Goal: Task Accomplishment & Management: Use online tool/utility

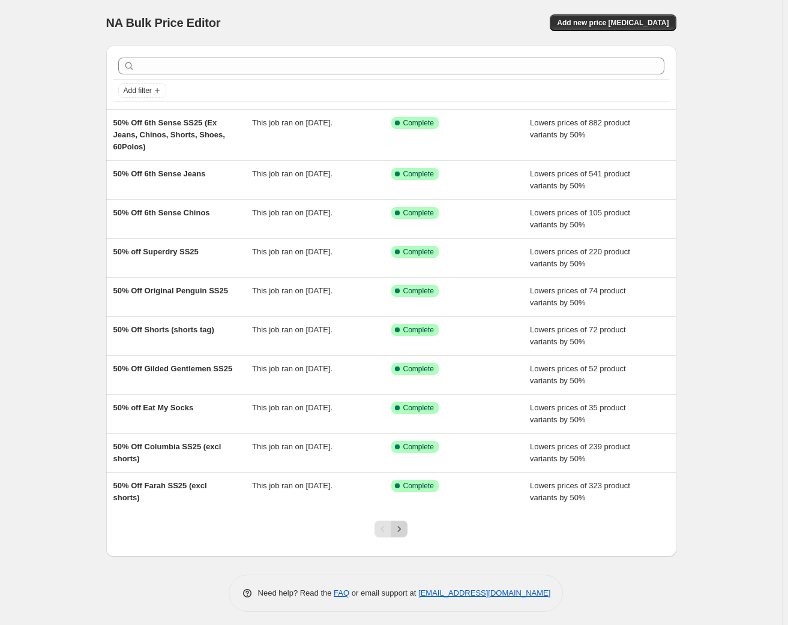
click at [400, 528] on icon "Next" at bounding box center [399, 529] width 12 height 12
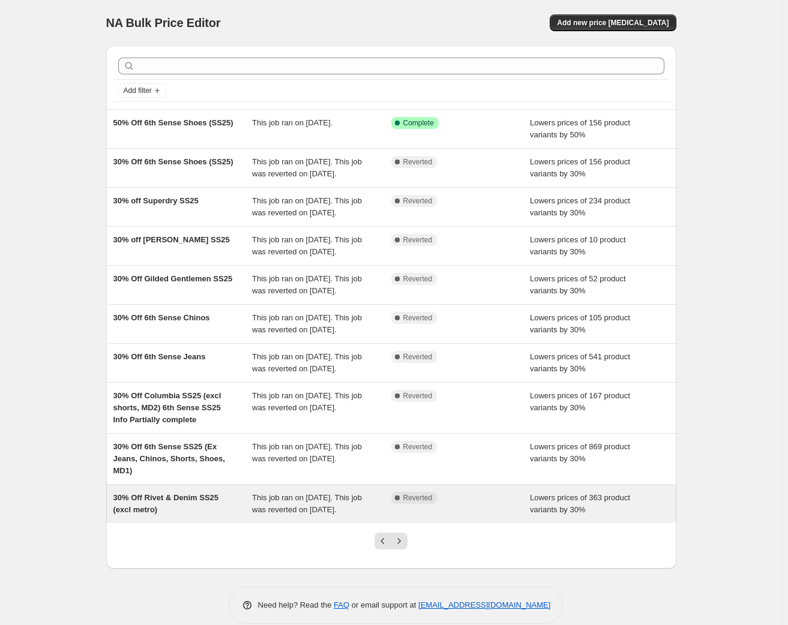
click at [166, 499] on span "30% Off Rivet & Denim SS25 (excl metro)" at bounding box center [166, 503] width 106 height 21
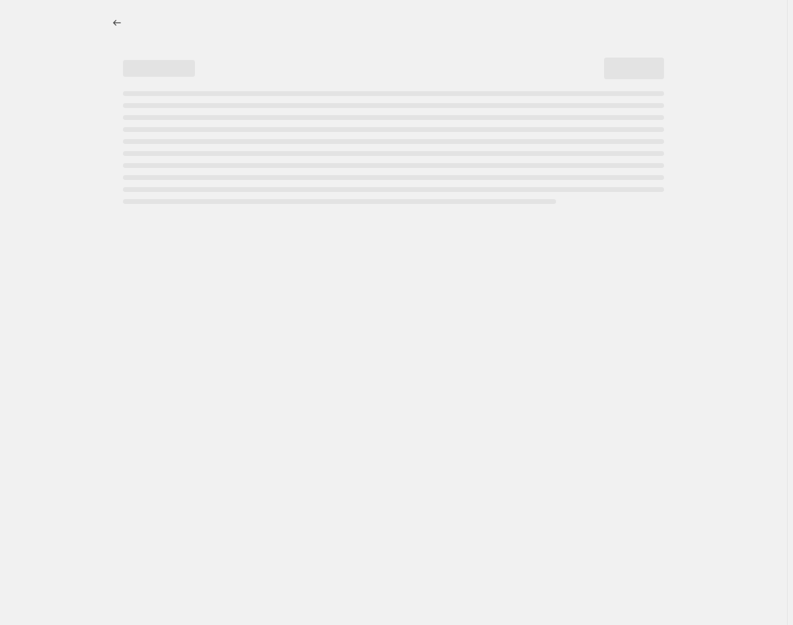
select select "percentage"
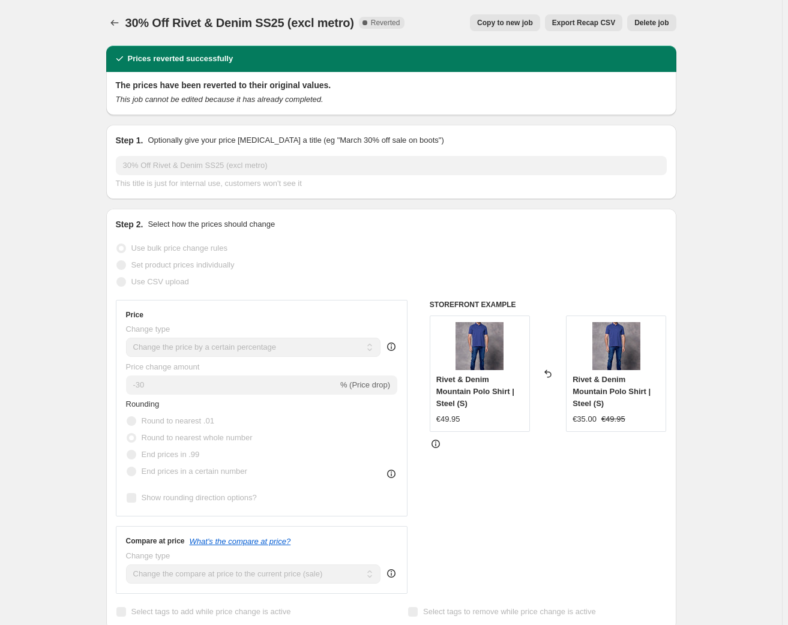
select select "tag"
click at [112, 25] on icon "Price change jobs" at bounding box center [115, 23] width 12 height 12
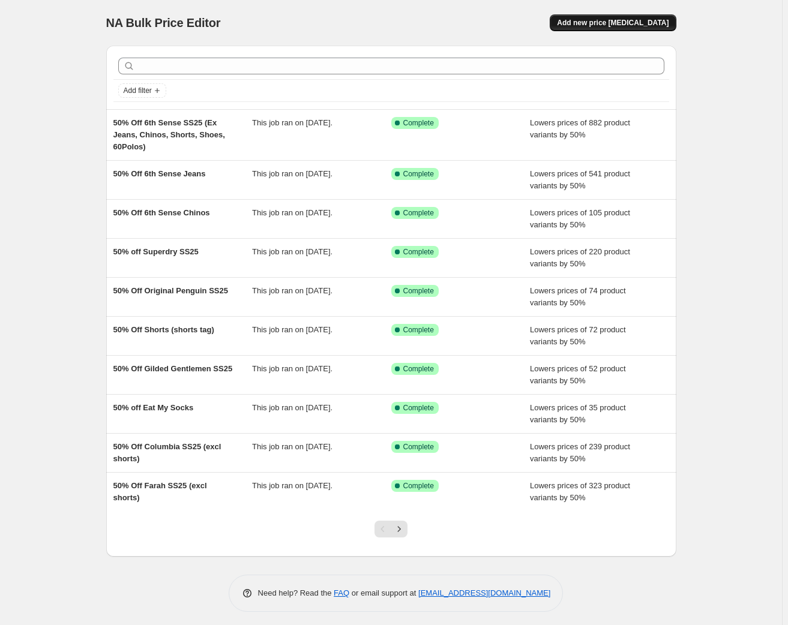
click at [642, 26] on span "Add new price [MEDICAL_DATA]" at bounding box center [613, 23] width 112 height 10
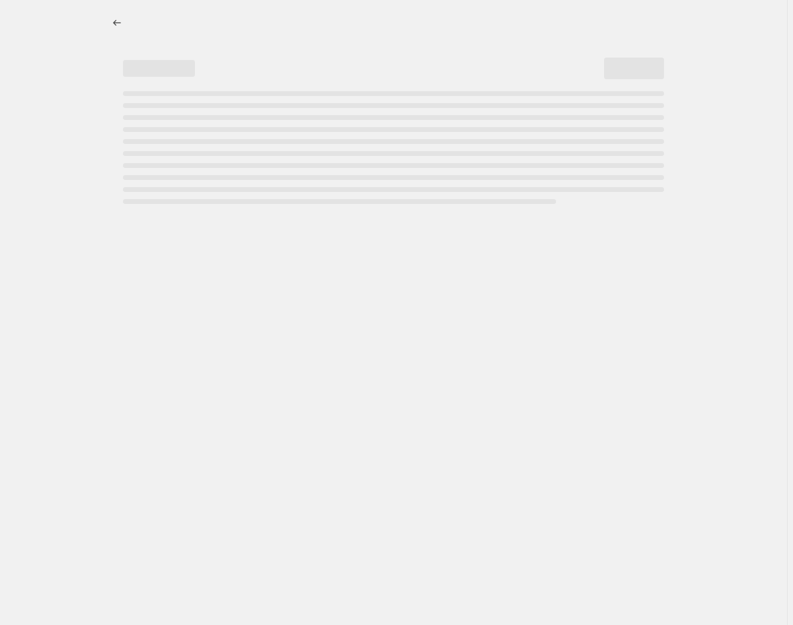
select select "percentage"
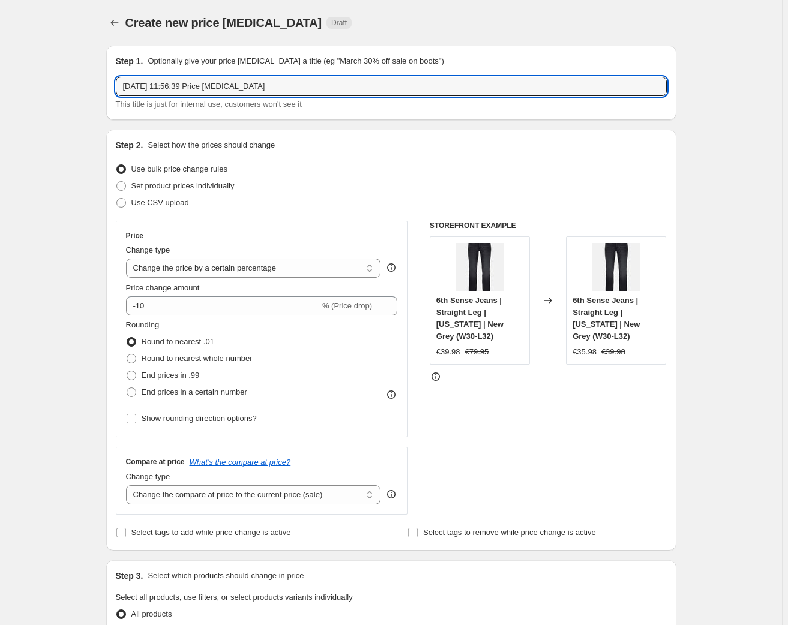
drag, startPoint x: 186, startPoint y: 88, endPoint x: 102, endPoint y: 82, distance: 84.2
click at [120, 83] on input "[DATE] 11:56:39 Price [MEDICAL_DATA]" at bounding box center [391, 86] width 551 height 19
paste input "Rivet & Denim SS25"
click at [130, 84] on input "Rivet & Denim SS25" at bounding box center [391, 86] width 551 height 19
type input "50% Off Rivet & Denim SS25"
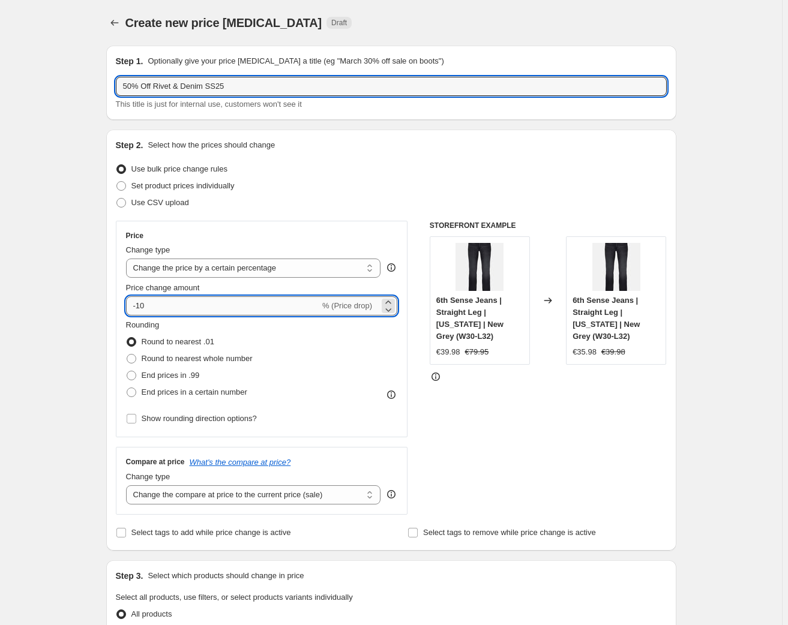
click at [142, 305] on input "-10" at bounding box center [223, 305] width 194 height 19
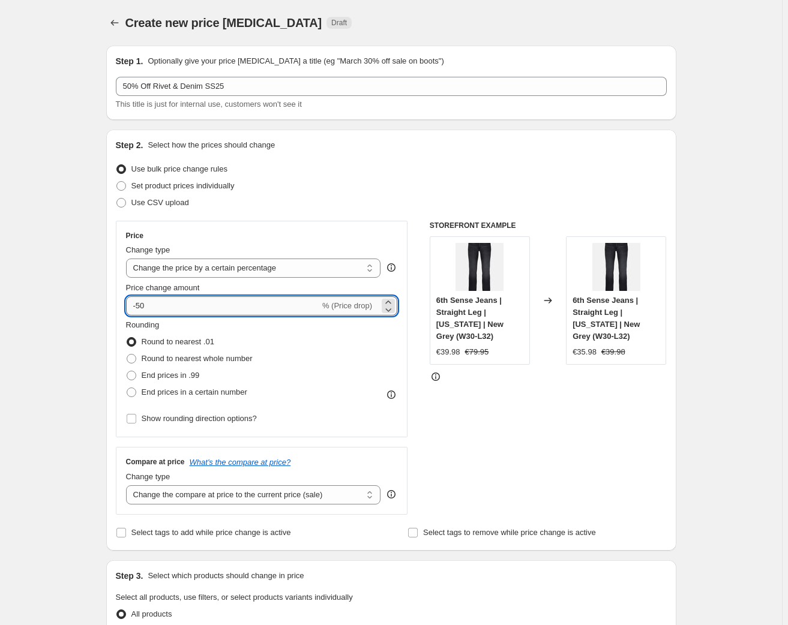
click at [214, 301] on input "-50" at bounding box center [223, 305] width 194 height 19
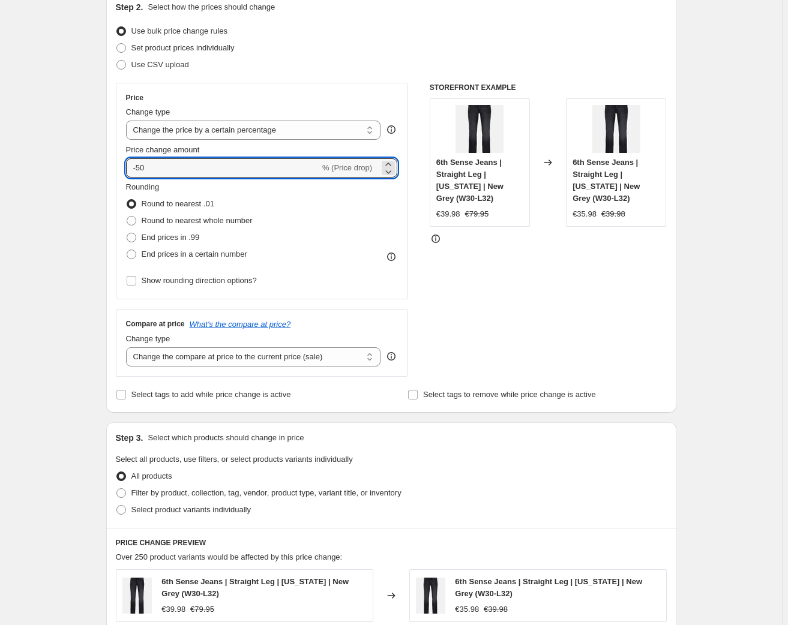
scroll to position [150, 0]
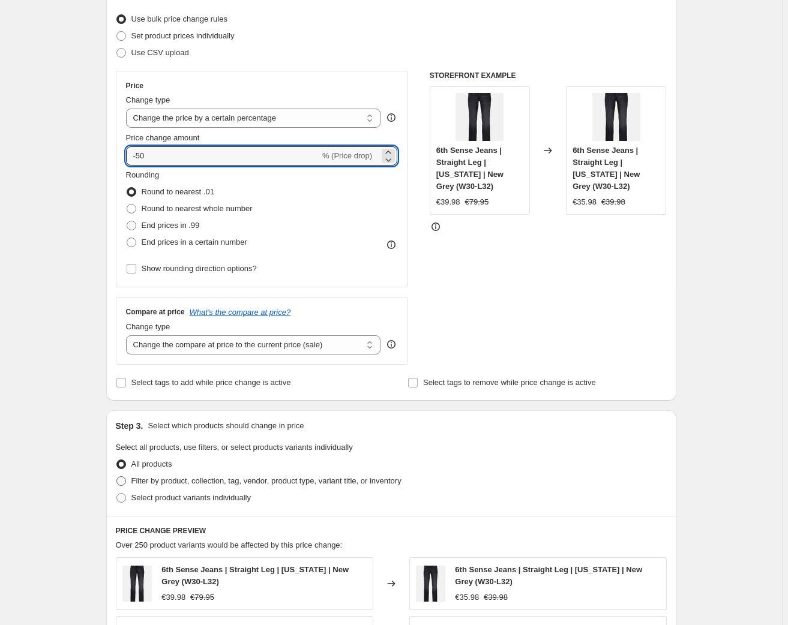
type input "-50"
click at [163, 480] on span "Filter by product, collection, tag, vendor, product type, variant title, or inv…" at bounding box center [266, 480] width 270 height 9
click at [117, 477] on input "Filter by product, collection, tag, vendor, product type, variant title, or inv…" at bounding box center [116, 476] width 1 height 1
radio input "true"
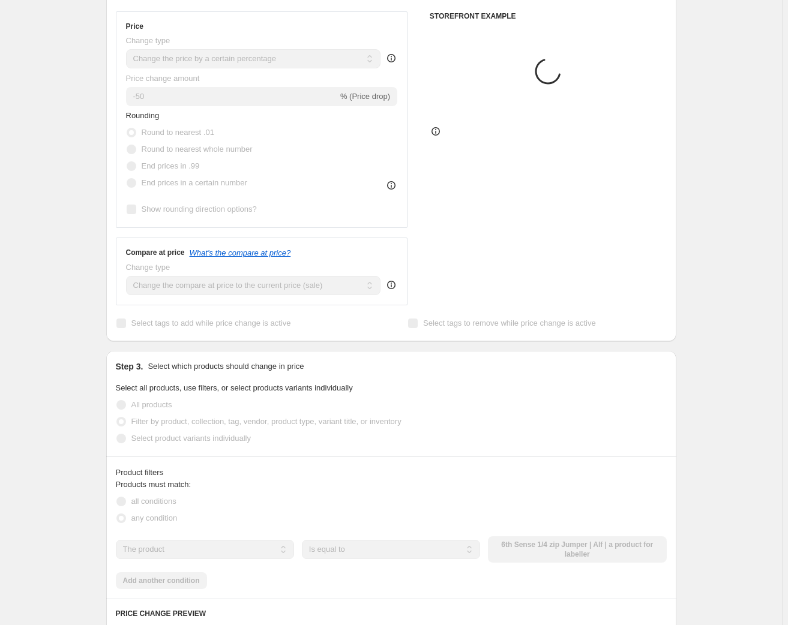
scroll to position [286, 0]
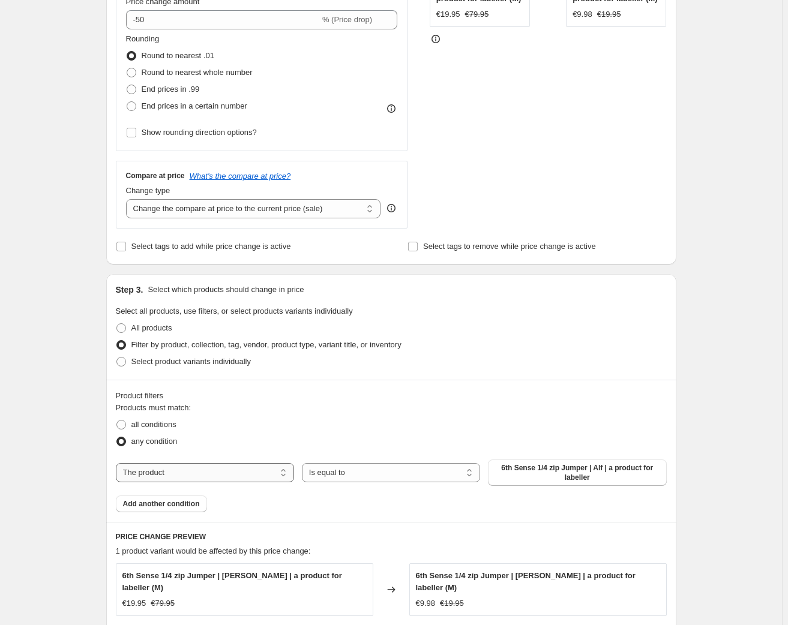
click at [178, 480] on select "The product The product's collection The product's tag The product's vendor The…" at bounding box center [205, 472] width 178 height 19
select select "tag"
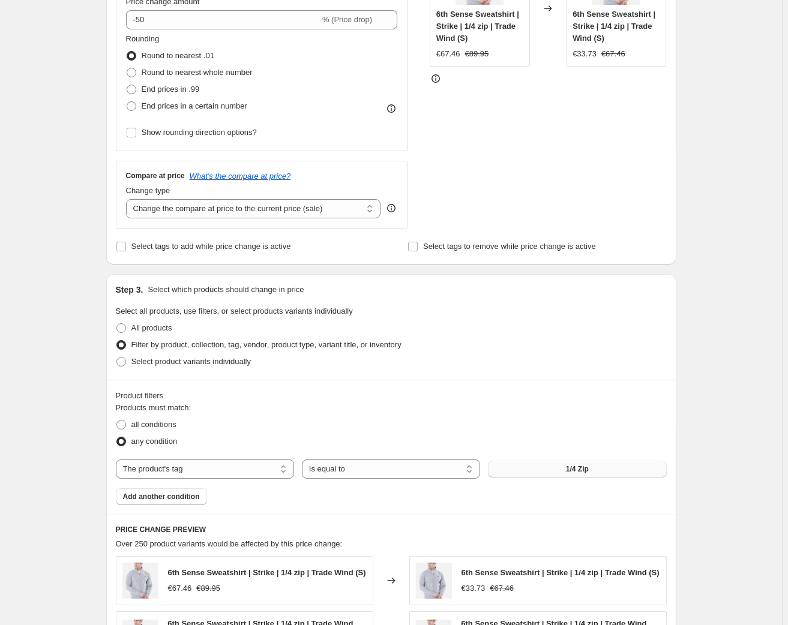
click at [566, 470] on button "1/4 Zip" at bounding box center [577, 469] width 178 height 17
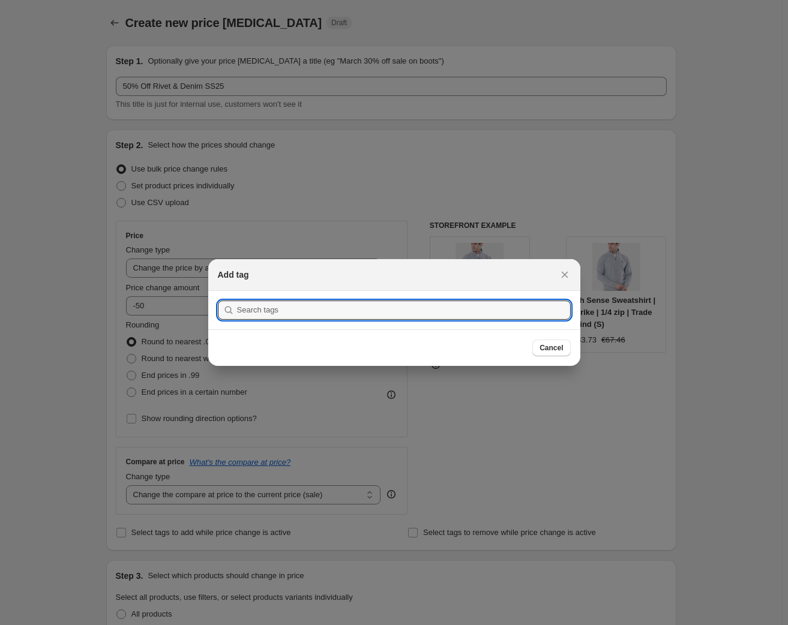
scroll to position [0, 0]
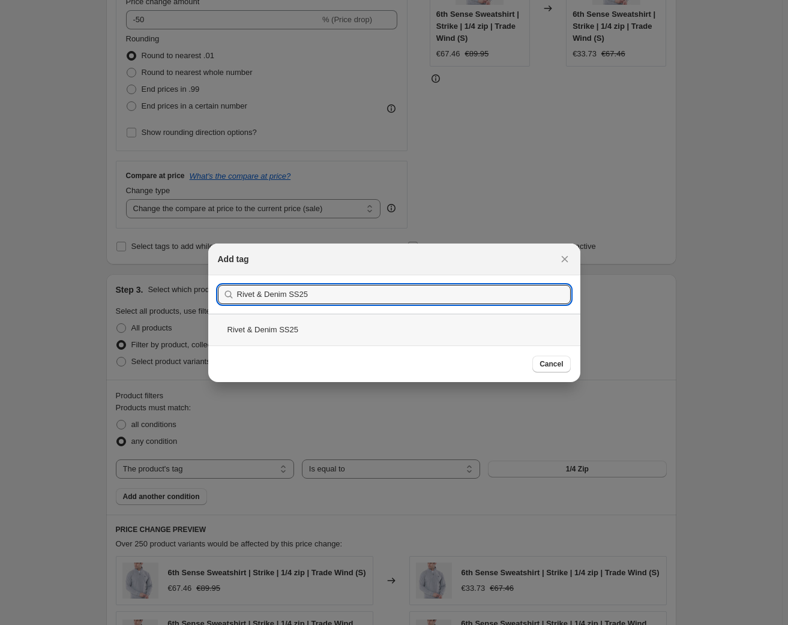
type input "Rivet & Denim SS25"
click at [269, 324] on div "Rivet & Denim SS25" at bounding box center [394, 330] width 372 height 32
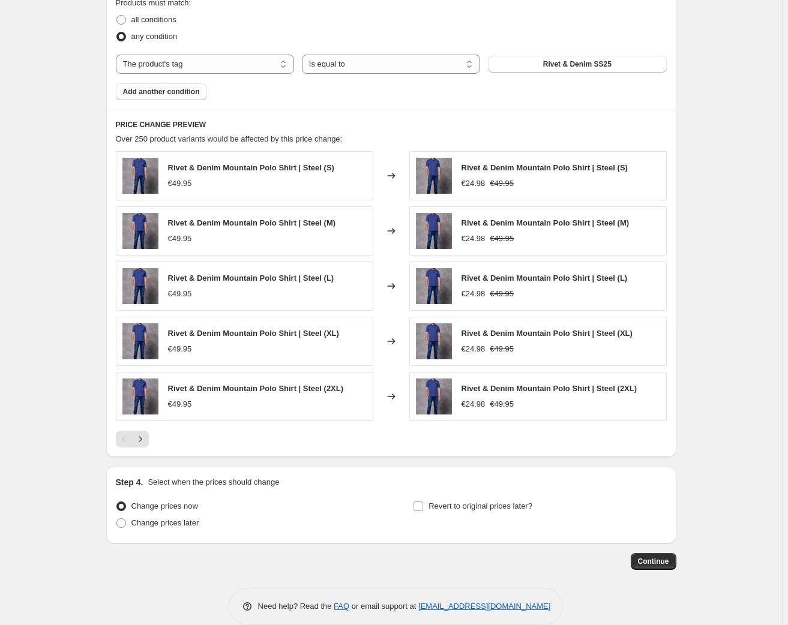
scroll to position [708, 0]
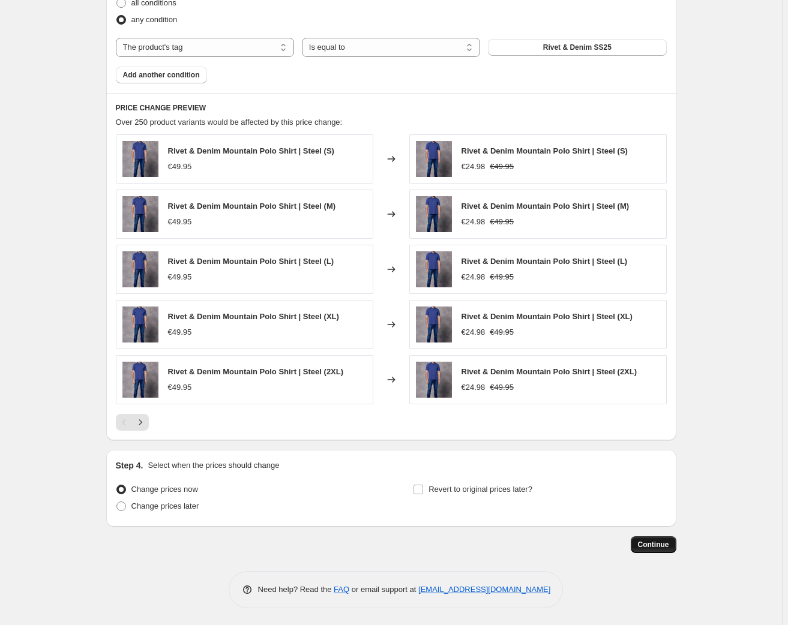
click at [660, 545] on span "Continue" at bounding box center [653, 545] width 31 height 10
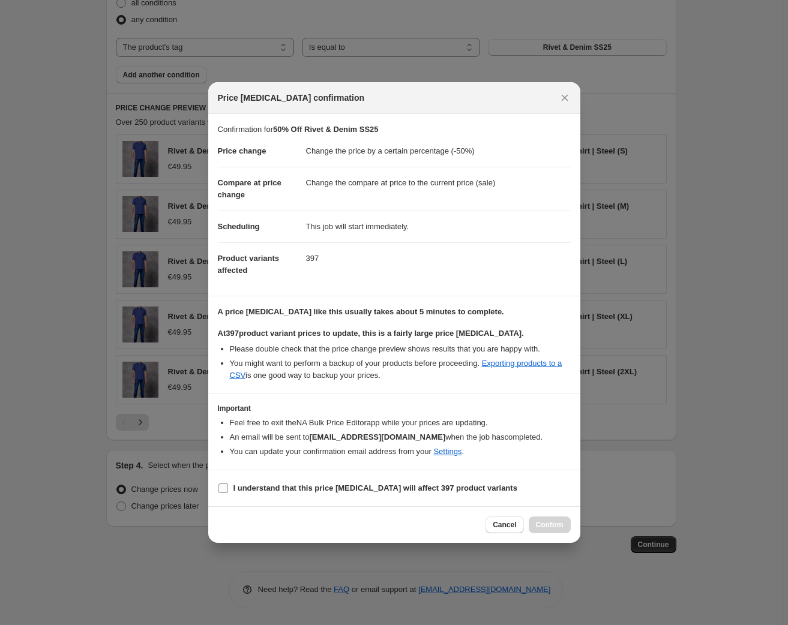
click at [224, 486] on input "I understand that this price [MEDICAL_DATA] will affect 397 product variants" at bounding box center [223, 488] width 10 height 10
checkbox input "true"
click at [548, 527] on span "Confirm" at bounding box center [550, 525] width 28 height 10
type input "50% Off Rivet & Denim SS25"
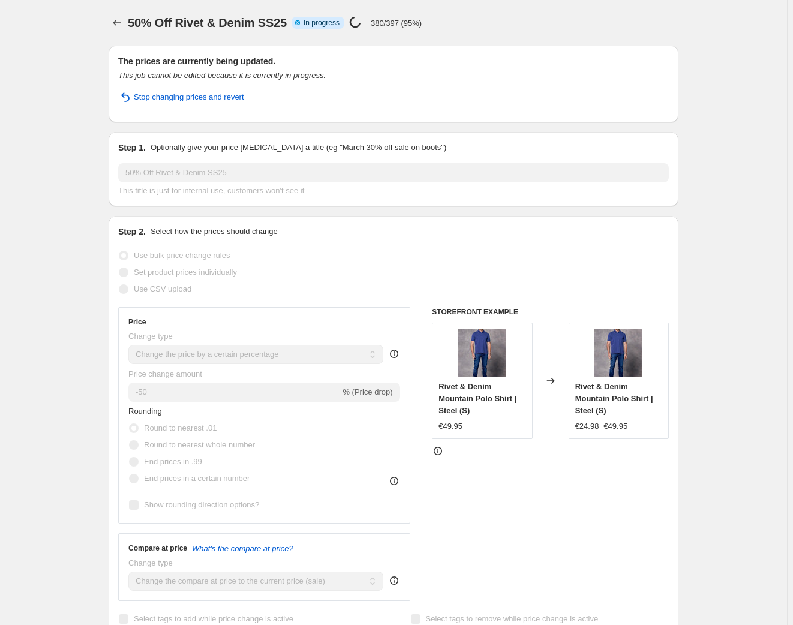
select select "percentage"
select select "tag"
